Goal: Complete application form

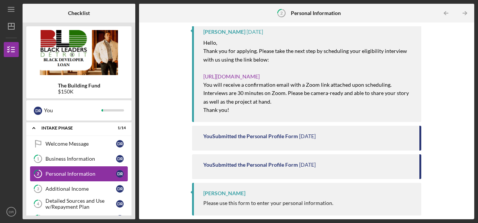
scroll to position [1, 0]
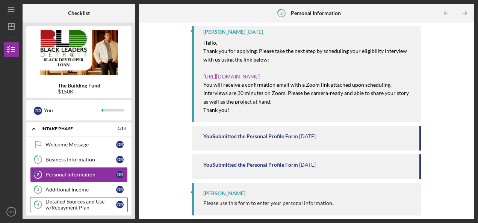
click at [96, 202] on div "Detailed Sources and Use w/Repayment Plan" at bounding box center [81, 205] width 71 height 12
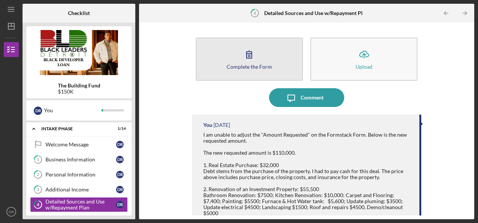
click at [241, 69] on div "Complete the Form" at bounding box center [250, 67] width 46 height 6
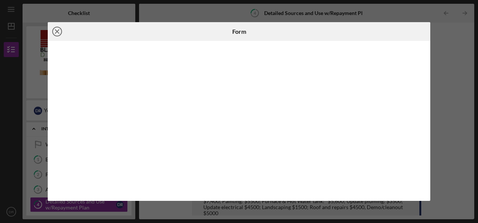
click at [59, 30] on line at bounding box center [57, 32] width 4 height 4
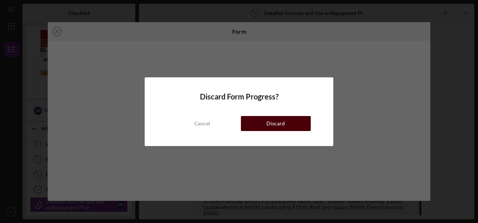
click at [278, 121] on div "Discard" at bounding box center [276, 123] width 18 height 15
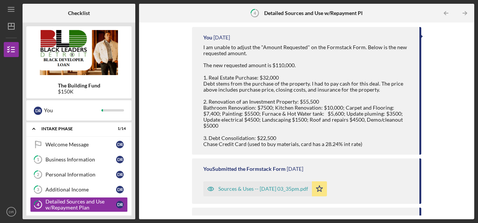
scroll to position [90, 0]
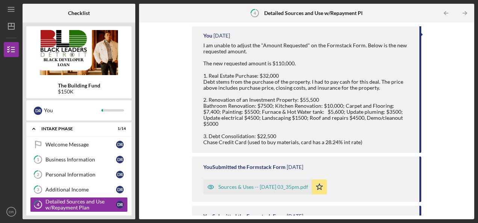
click at [368, 135] on div "I am unable to adjust the "Amount Requested" on the Formstack Form. Below is th…" at bounding box center [307, 94] width 209 height 103
click at [366, 135] on div "I am unable to adjust the "Amount Requested" on the Formstack Form. Below is th…" at bounding box center [307, 94] width 209 height 103
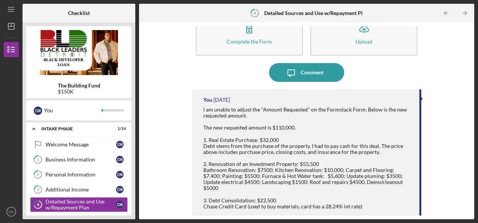
scroll to position [0, 0]
